Goal: Contribute content: Add original content to the website for others to see

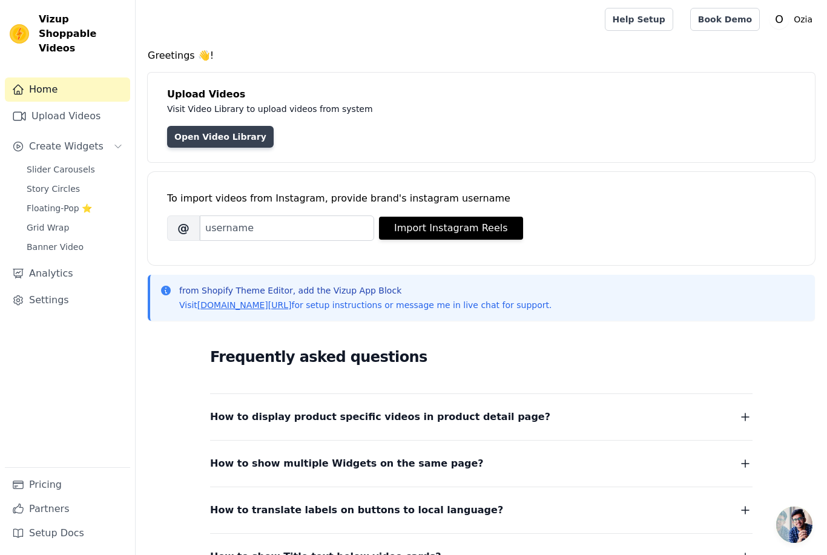
click at [247, 133] on link "Open Video Library" at bounding box center [220, 137] width 106 height 22
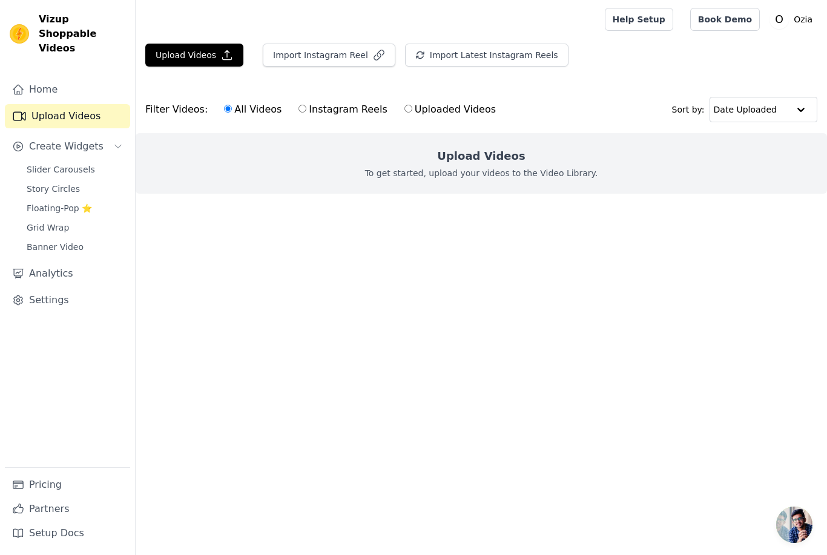
click at [528, 159] on div "Upload Videos To get started, upload your videos to the Video Library." at bounding box center [481, 163] width 691 height 61
click at [201, 53] on button "Upload Videos" at bounding box center [194, 55] width 98 height 23
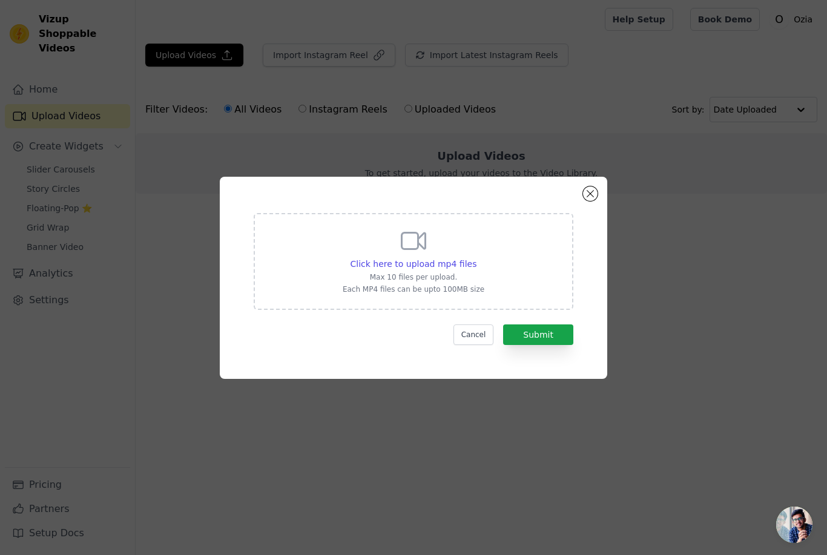
click at [532, 284] on div "Click here to upload mp4 files Max 10 files per upload. Each MP4 files can be u…" at bounding box center [413, 261] width 319 height 97
click at [476, 258] on input "Click here to upload mp4 files Max 10 files per upload. Each MP4 files can be u…" at bounding box center [476, 257] width 1 height 1
type input "C:\fakepath\video_7525851099136396575.mov"
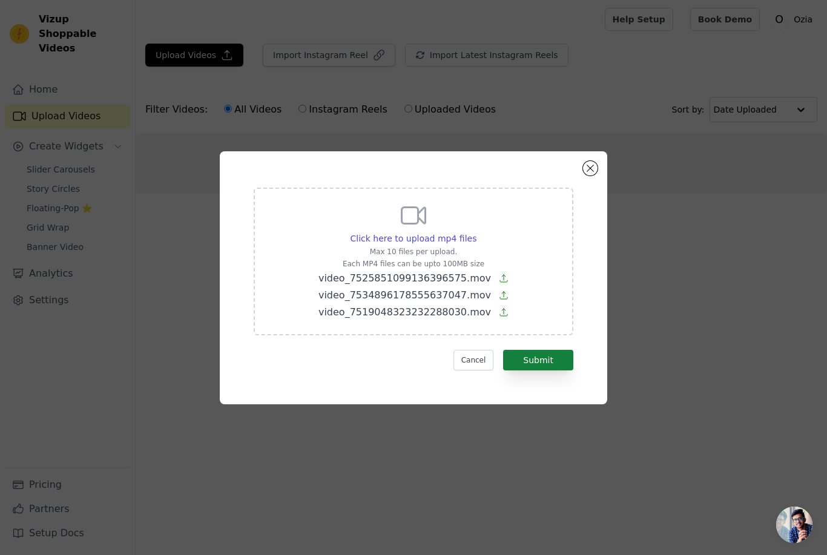
click at [565, 370] on button "Submit" at bounding box center [538, 360] width 70 height 21
click at [508, 284] on div "Click here to upload mp4 files Max 10 files per upload. Each MP4 files can be u…" at bounding box center [413, 262] width 319 height 148
click at [476, 232] on input "Click here to upload mp4 files Max 10 files per upload. Each MP4 files can be u…" at bounding box center [476, 232] width 1 height 1
click at [532, 263] on div "Click here to upload mp4 files Max 10 files per upload. Each MP4 files can be u…" at bounding box center [413, 262] width 319 height 148
click at [476, 232] on input "Click here to upload mp4 files Max 10 files per upload. Each MP4 files can be u…" at bounding box center [476, 232] width 1 height 1
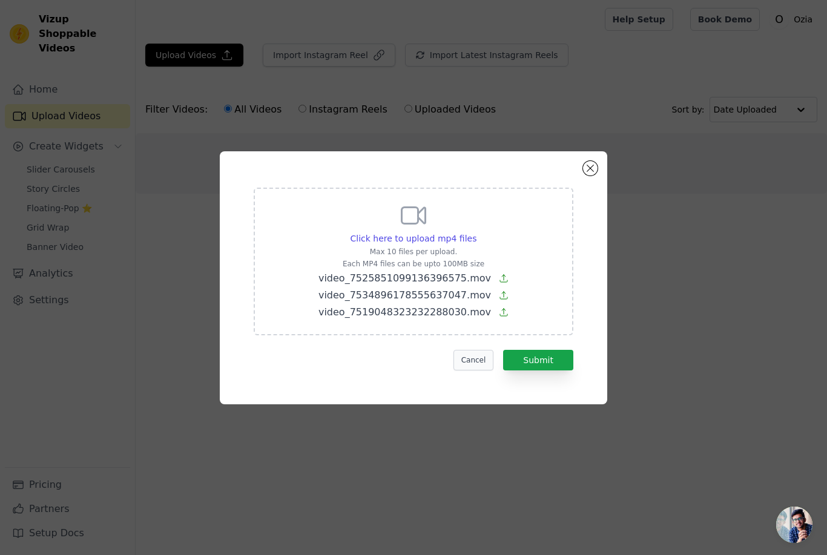
click at [473, 370] on button "Cancel" at bounding box center [473, 360] width 41 height 21
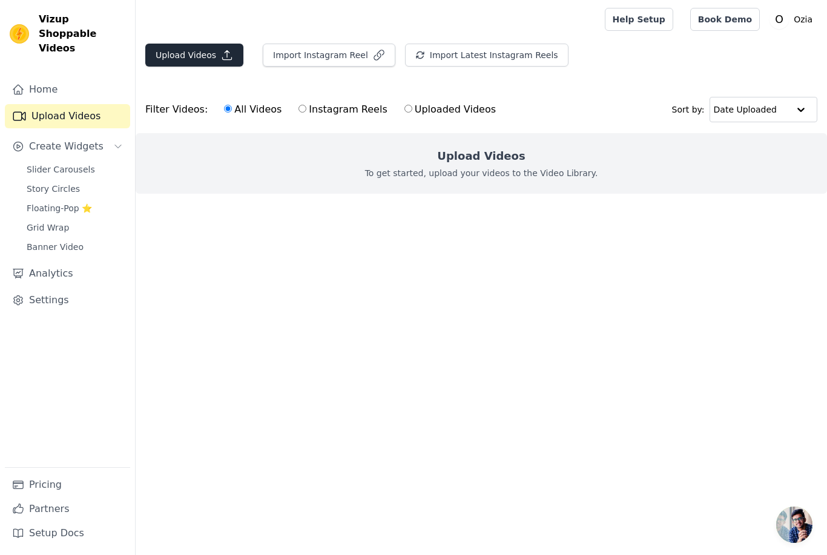
click at [206, 52] on button "Upload Videos" at bounding box center [194, 55] width 98 height 23
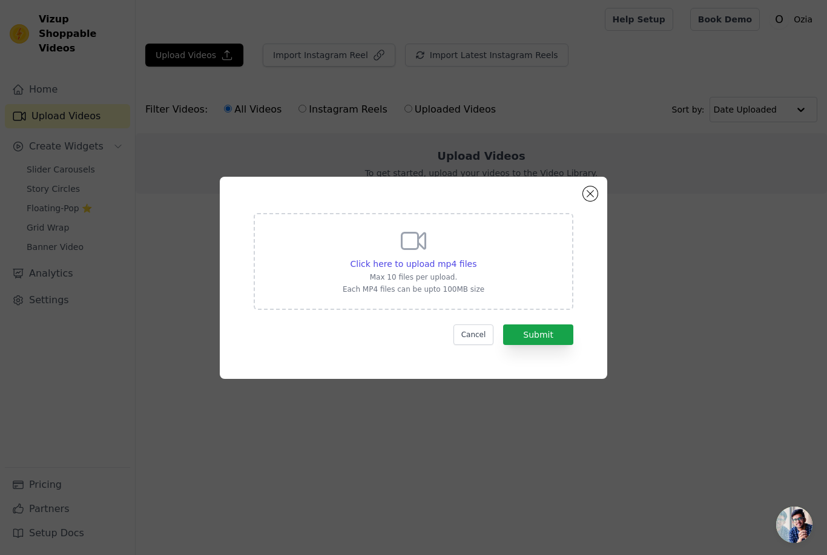
click at [447, 274] on div "Click here to upload mp4 files Max 10 files per upload. Each MP4 files can be u…" at bounding box center [413, 260] width 142 height 68
click at [476, 258] on input "Click here to upload mp4 files Max 10 files per upload. Each MP4 files can be u…" at bounding box center [476, 257] width 1 height 1
type input "C:\fakepath\video_7519048323232288030.mp4"
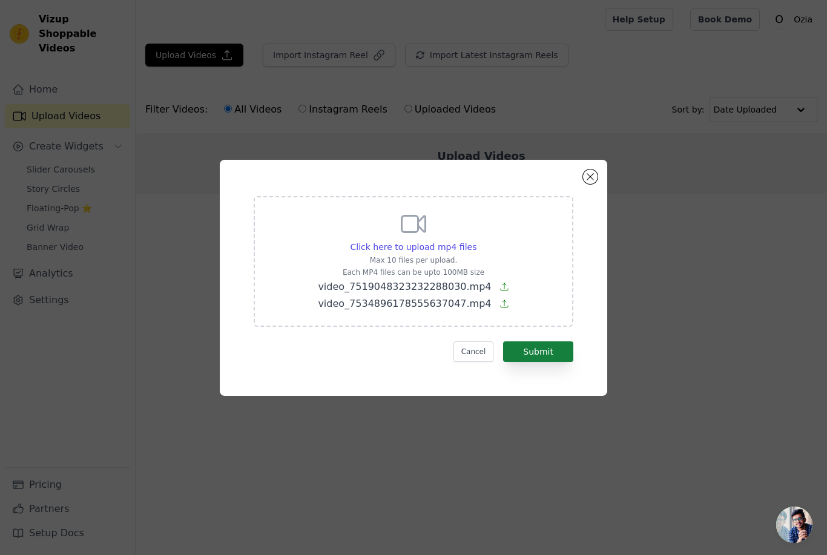
click at [547, 362] on button "Submit" at bounding box center [538, 351] width 70 height 21
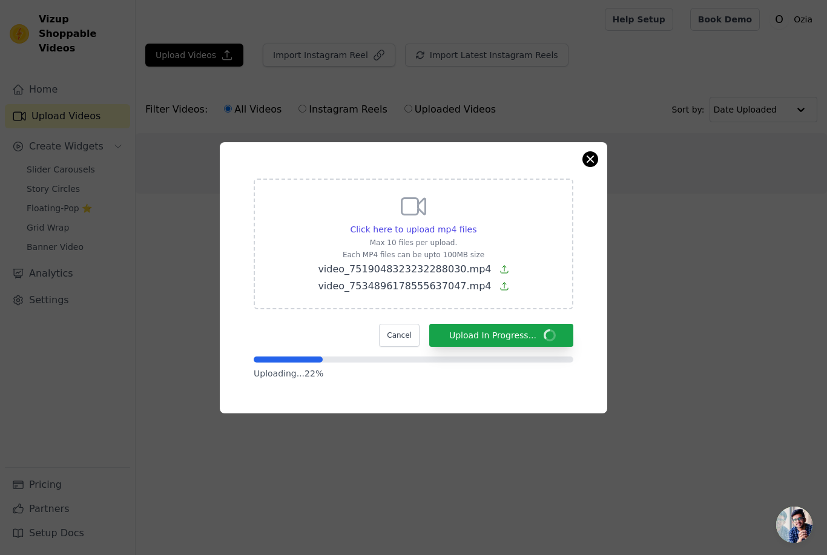
click at [594, 166] on button "Close modal" at bounding box center [590, 159] width 15 height 15
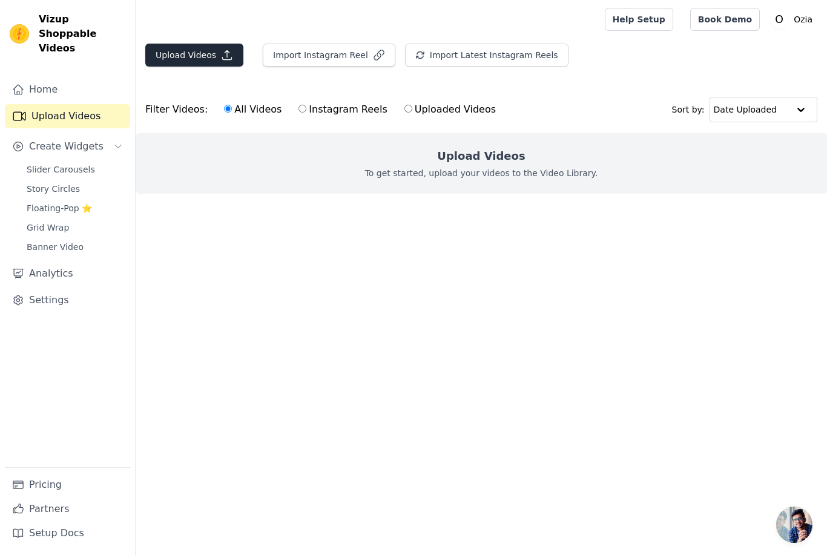
click at [197, 62] on button "Upload Videos" at bounding box center [194, 55] width 98 height 23
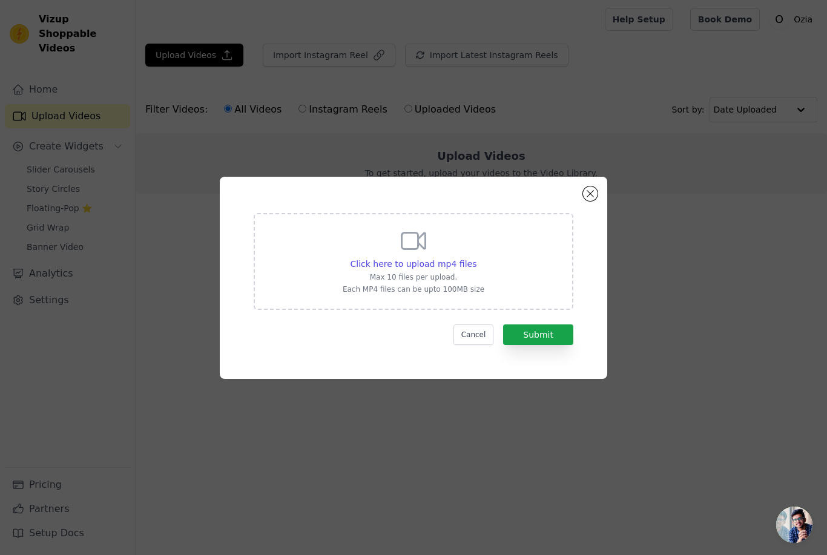
click at [509, 266] on div "Click here to upload mp4 files Max 10 files per upload. Each MP4 files can be u…" at bounding box center [413, 261] width 319 height 97
click at [476, 258] on input "Click here to upload mp4 files Max 10 files per upload. Each MP4 files can be u…" at bounding box center [476, 257] width 1 height 1
click at [439, 269] on span "Click here to upload mp4 files" at bounding box center [413, 264] width 126 height 10
click at [476, 258] on input "Click here to upload mp4 files Max 10 files per upload. Each MP4 files can be u…" at bounding box center [476, 257] width 1 height 1
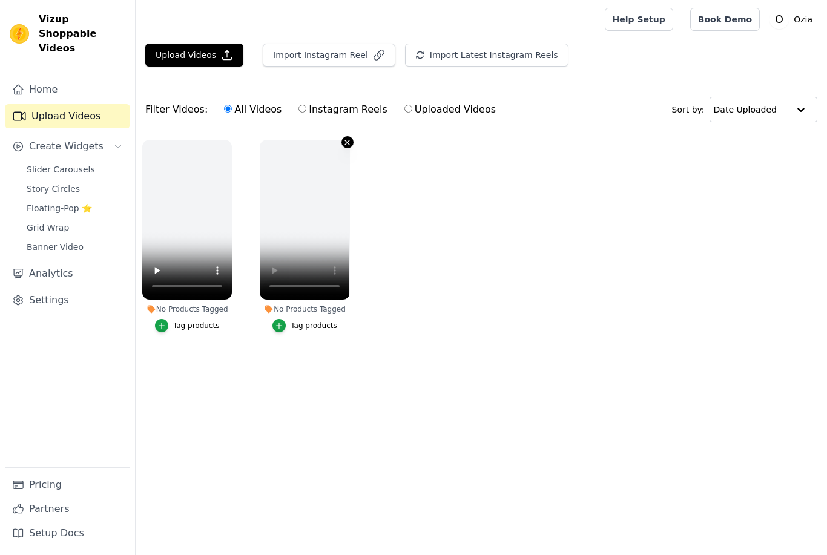
click at [347, 140] on icon "button" at bounding box center [346, 142] width 9 height 9
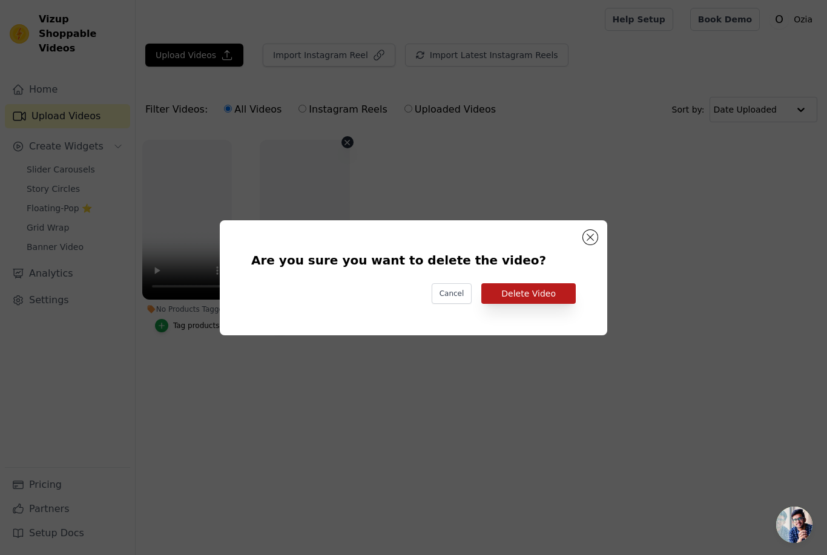
click at [546, 304] on button "Delete Video" at bounding box center [528, 293] width 94 height 21
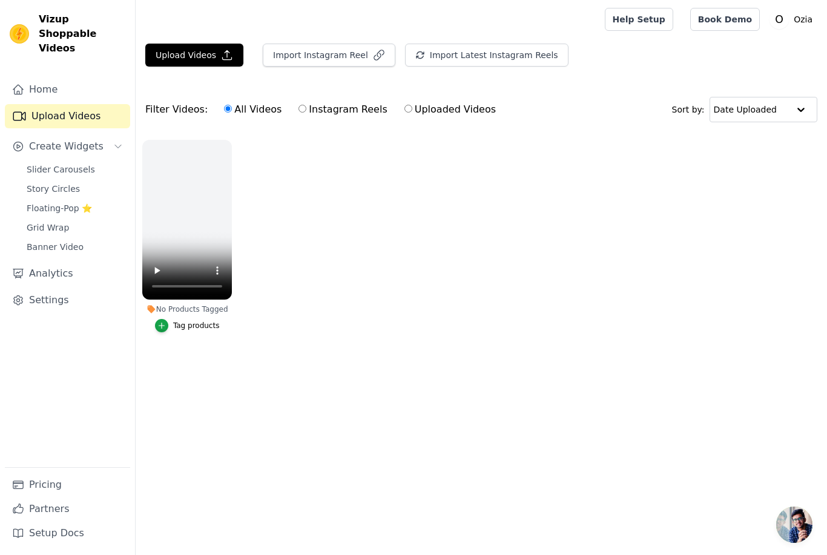
click at [224, 136] on div "No Products Tagged Tag products" at bounding box center [187, 238] width 103 height 211
click at [232, 143] on icon "button" at bounding box center [229, 142] width 9 height 9
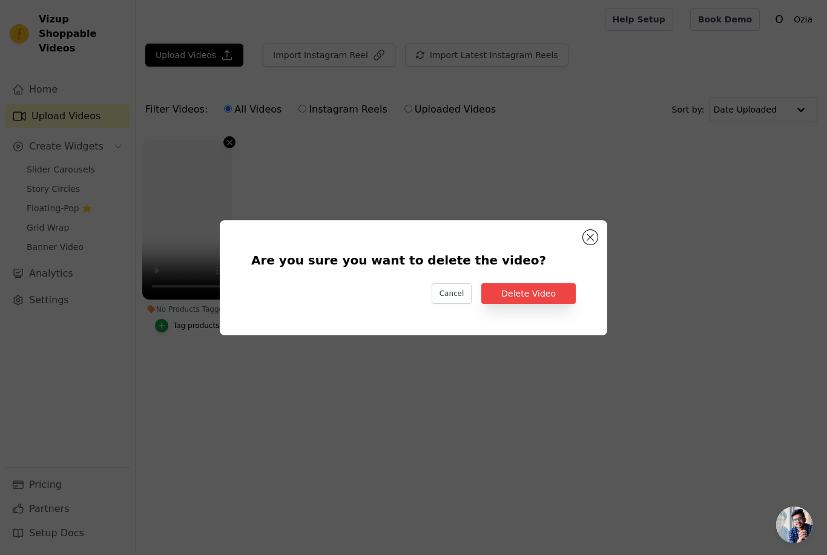
click at [554, 304] on button "Delete Video" at bounding box center [528, 293] width 94 height 21
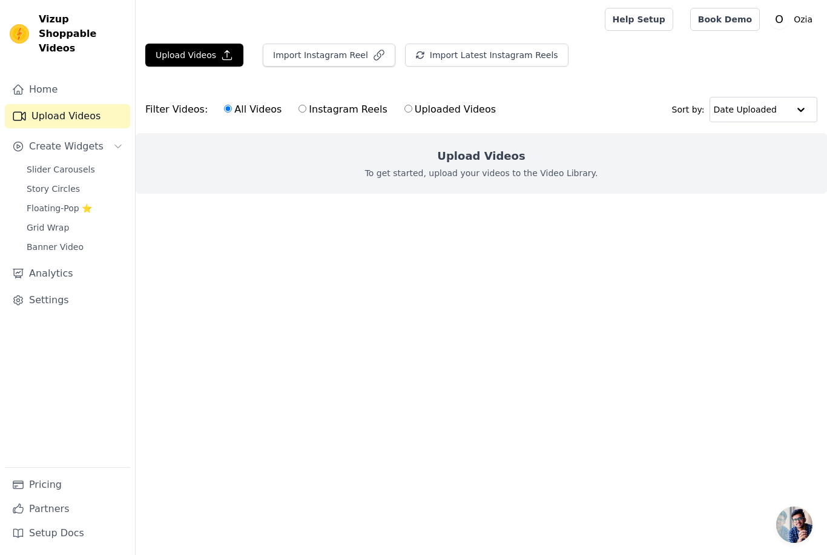
click at [224, 41] on main "Upload Videos Import Instagram Reel Import Latest Instagram Reels Import Latest…" at bounding box center [481, 140] width 691 height 203
click at [205, 48] on button "Upload Videos" at bounding box center [194, 55] width 98 height 23
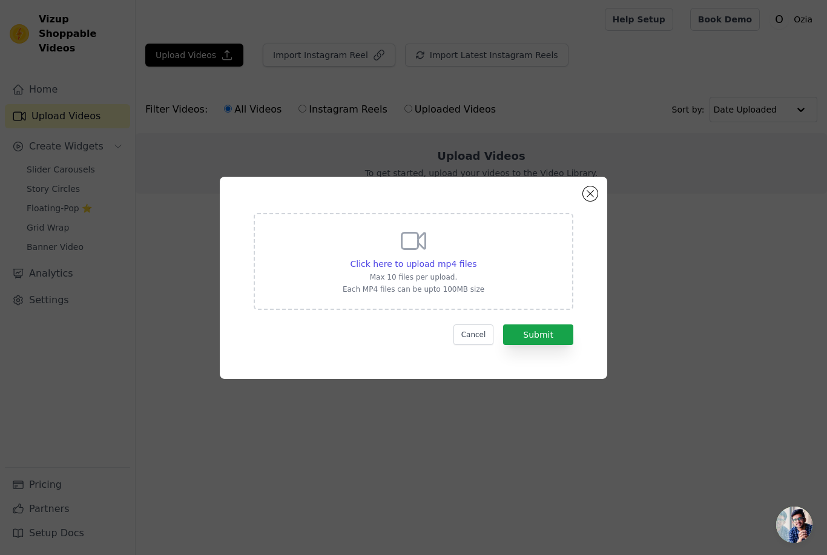
click at [530, 280] on div "Click here to upload mp4 files Max 10 files per upload. Each MP4 files can be u…" at bounding box center [413, 261] width 319 height 97
click at [476, 258] on input "Click here to upload mp4 files Max 10 files per upload. Each MP4 files can be u…" at bounding box center [476, 257] width 1 height 1
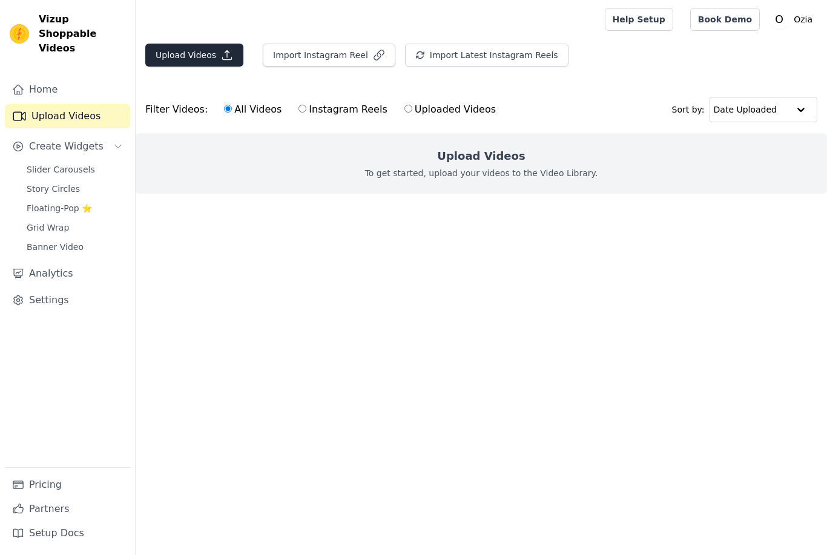
click at [217, 56] on button "Upload Videos" at bounding box center [194, 55] width 98 height 23
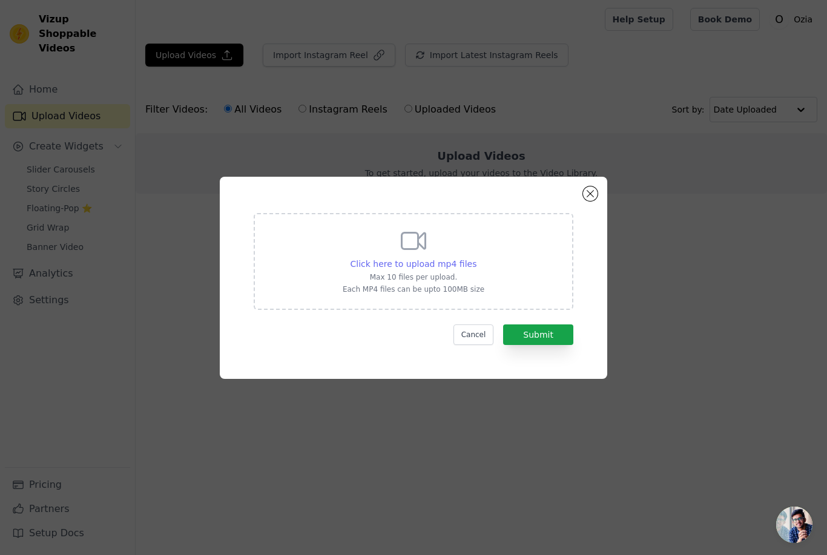
click at [439, 269] on span "Click here to upload mp4 files" at bounding box center [413, 264] width 126 height 10
click at [476, 258] on input "Click here to upload mp4 files Max 10 files per upload. Each MP4 files can be u…" at bounding box center [476, 257] width 1 height 1
click at [121, 125] on div "Click here to upload mp4 files Max 10 files per upload. Each MP4 files can be u…" at bounding box center [413, 277] width 827 height 555
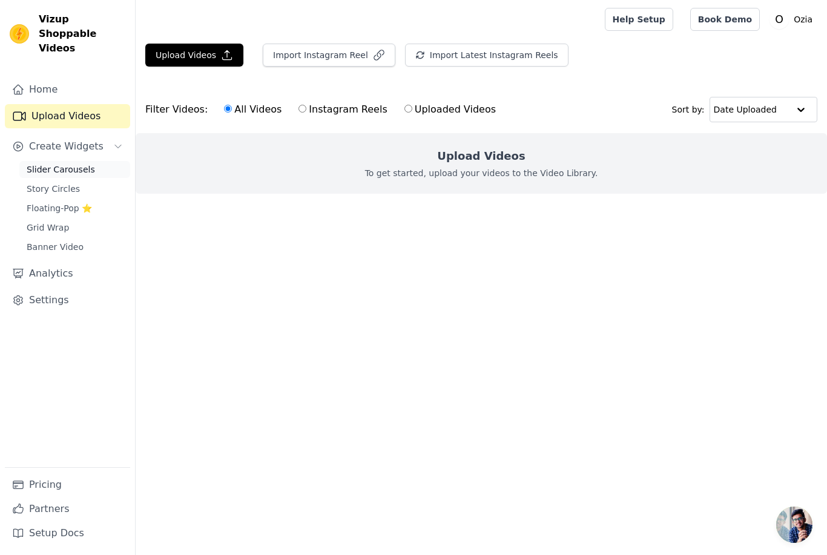
click at [111, 161] on link "Slider Carousels" at bounding box center [74, 169] width 111 height 17
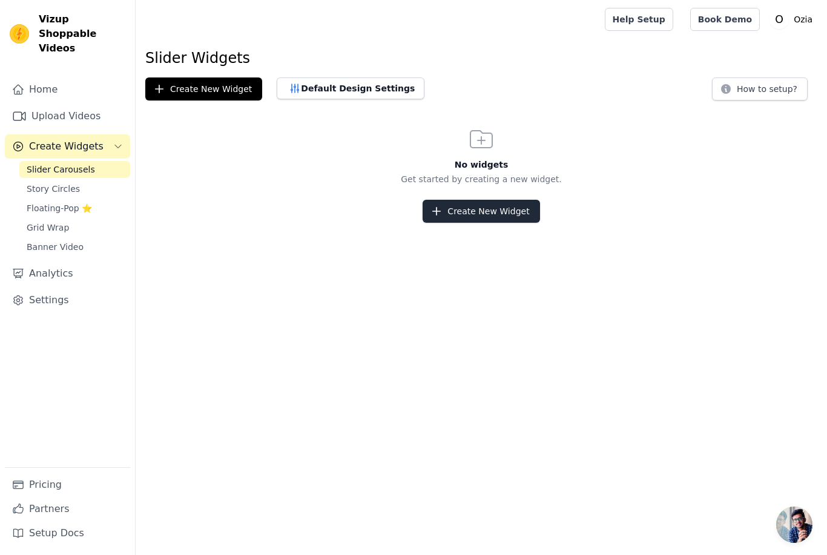
click at [514, 217] on button "Create New Widget" at bounding box center [480, 211] width 117 height 23
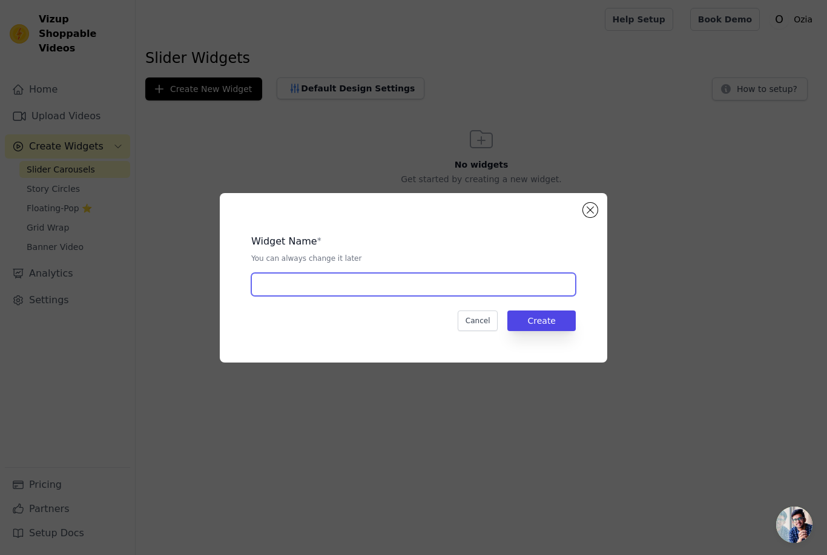
click at [536, 296] on input "text" at bounding box center [413, 284] width 324 height 23
type input "Video"
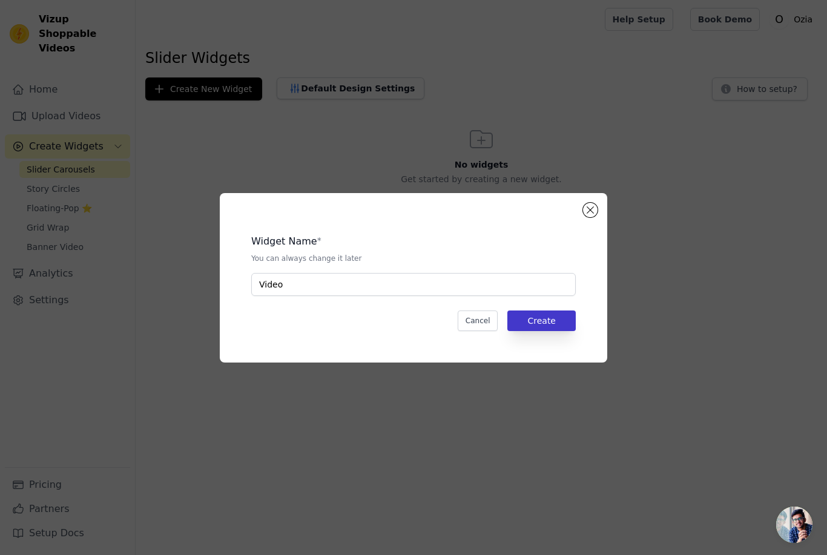
click at [571, 331] on button "Create" at bounding box center [541, 320] width 68 height 21
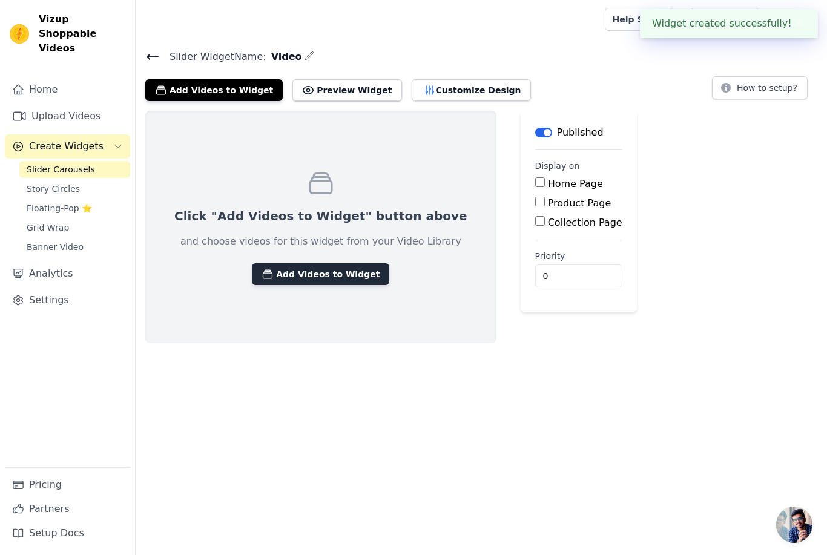
click at [352, 279] on button "Add Videos to Widget" at bounding box center [320, 274] width 137 height 22
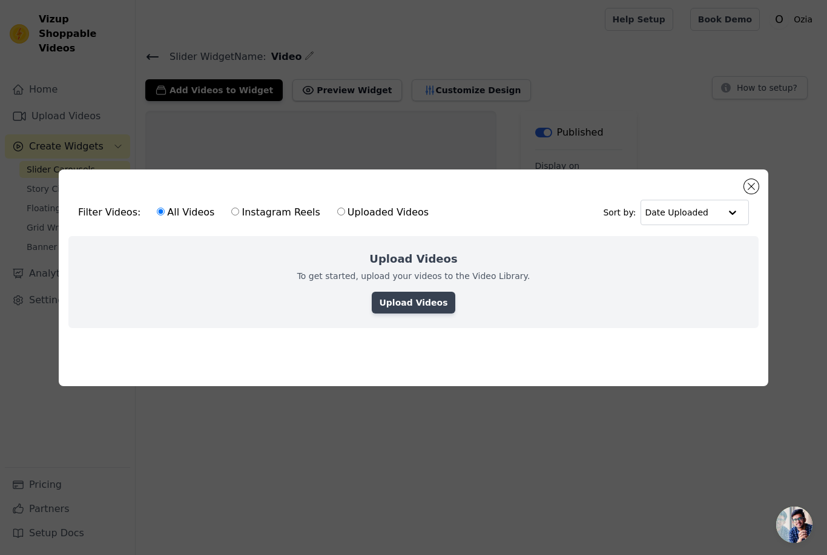
click at [436, 313] on link "Upload Videos" at bounding box center [413, 303] width 83 height 22
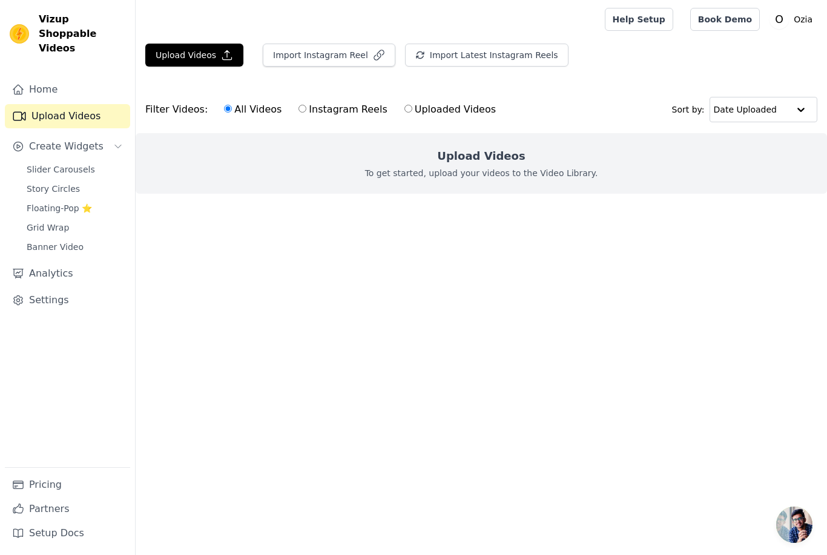
click at [626, 162] on div "Upload Videos To get started, upload your videos to the Video Library." at bounding box center [481, 163] width 691 height 61
click at [240, 48] on button "Upload Videos" at bounding box center [194, 55] width 98 height 23
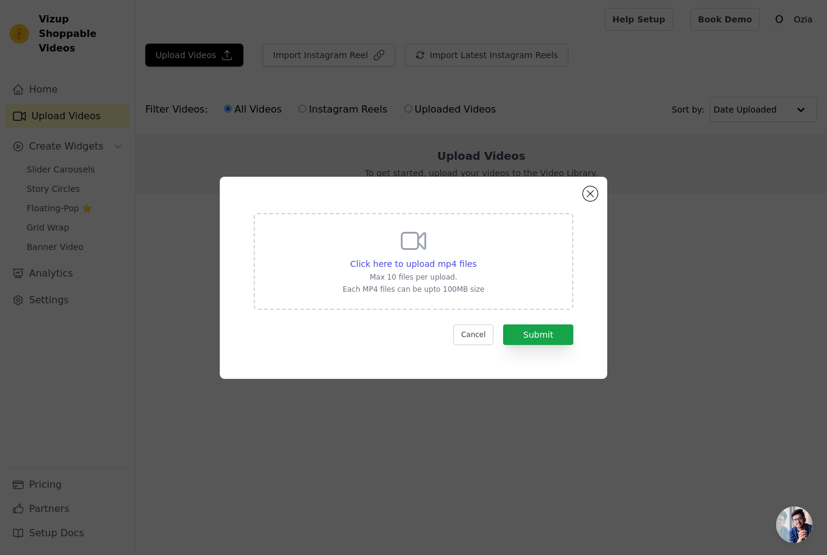
click at [501, 275] on div "Click here to upload mp4 files Max 10 files per upload. Each MP4 files can be u…" at bounding box center [413, 261] width 319 height 97
click at [476, 258] on input "Click here to upload mp4 files Max 10 files per upload. Each MP4 files can be u…" at bounding box center [476, 257] width 1 height 1
click at [625, 65] on div "Click here to upload mp4 files Max 10 files per upload. Each MP4 files can be u…" at bounding box center [413, 277] width 827 height 555
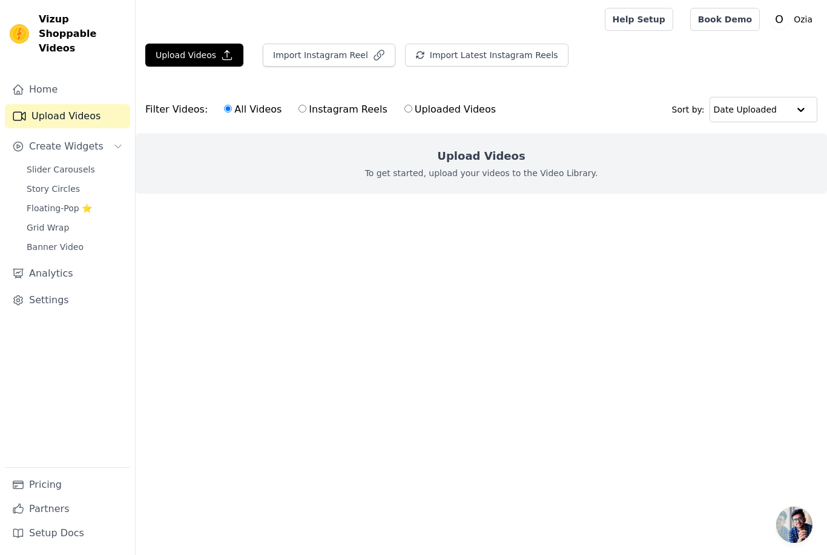
click at [361, 1] on div at bounding box center [367, 19] width 445 height 39
